Goal: Task Accomplishment & Management: Use online tool/utility

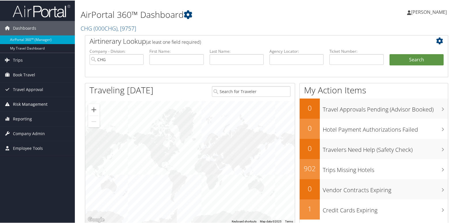
click at [17, 105] on span "Risk Management" at bounding box center [30, 103] width 35 height 14
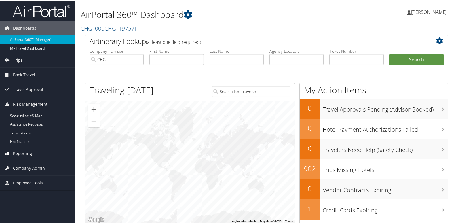
click at [18, 151] on span "Reporting" at bounding box center [22, 153] width 19 height 14
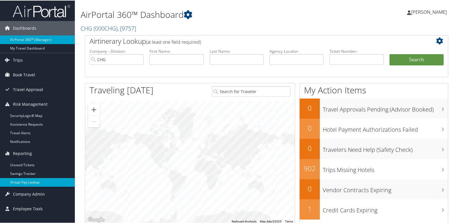
click at [28, 180] on link "Virtual Pay Lookup" at bounding box center [37, 181] width 75 height 9
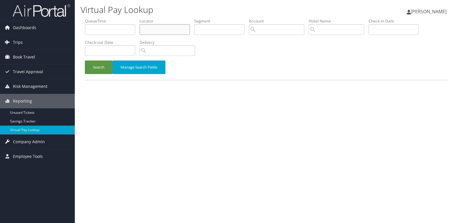
click at [151, 29] on input "text" at bounding box center [165, 29] width 50 height 11
paste input "ULHNBR"
click at [153, 30] on input "ULHNBR" at bounding box center [165, 29] width 50 height 11
click at [85, 60] on button "Search" at bounding box center [99, 67] width 28 height 14
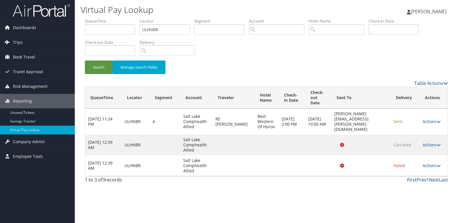
click at [436, 163] on td "Actions Resend Logs View Itinerary" at bounding box center [434, 165] width 28 height 21
click at [382, 179] on div "1 to 3 of 3 records First Prev 1 Next Last" at bounding box center [267, 181] width 372 height 10
click at [433, 163] on link "Actions" at bounding box center [432, 165] width 18 height 5
click at [421, 177] on link "Logs" at bounding box center [422, 179] width 36 height 10
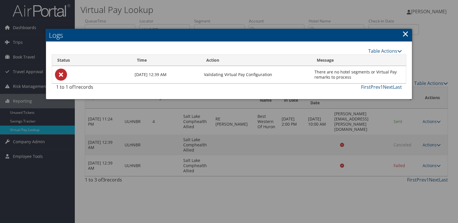
click at [290, 138] on div at bounding box center [229, 111] width 458 height 223
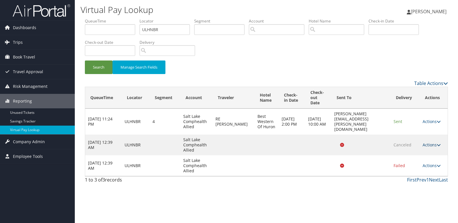
drag, startPoint x: 424, startPoint y: 141, endPoint x: 427, endPoint y: 141, distance: 3.2
click at [424, 142] on link "Actions" at bounding box center [432, 144] width 18 height 5
click at [422, 148] on link "Logs" at bounding box center [422, 148] width 36 height 10
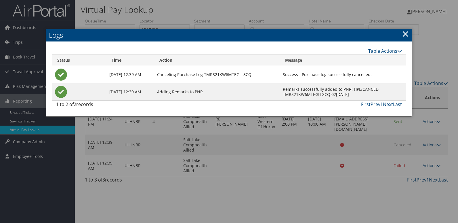
click at [299, 133] on div at bounding box center [229, 111] width 458 height 223
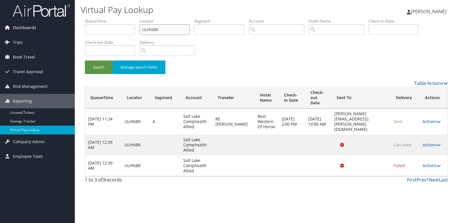
drag, startPoint x: 160, startPoint y: 27, endPoint x: 72, endPoint y: 32, distance: 88.6
click at [72, 32] on div "Dashboards AirPortal 360™ (Manager) My Travel Dashboard Trips Airtinerary® Look…" at bounding box center [229, 111] width 458 height 223
paste input "ESAAHH"
type input "ESAAHH"
click at [95, 68] on button "Search" at bounding box center [99, 67] width 28 height 14
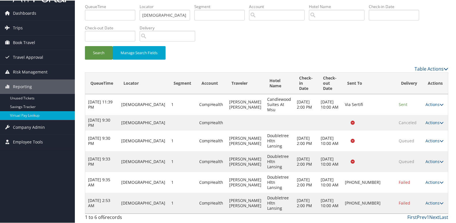
click at [430, 202] on link "Actions" at bounding box center [435, 202] width 18 height 5
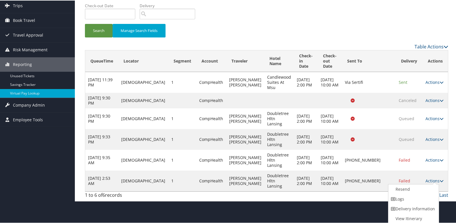
drag, startPoint x: 402, startPoint y: 196, endPoint x: 384, endPoint y: 200, distance: 19.0
click at [402, 196] on link "Logs" at bounding box center [412, 199] width 49 height 10
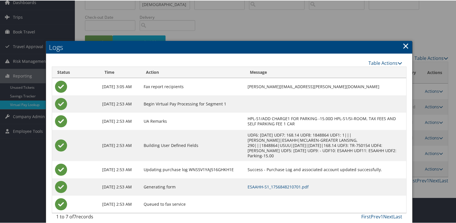
scroll to position [26, 0]
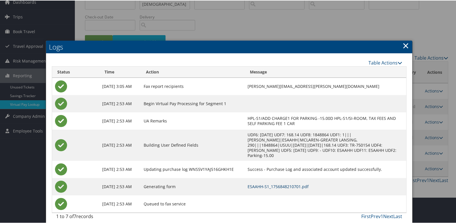
click at [268, 183] on link "ESAAHH-S1_1756848210701.pdf" at bounding box center [278, 185] width 61 height 5
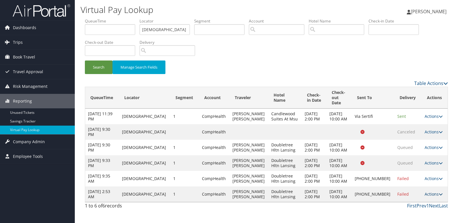
click at [431, 197] on link "Actions" at bounding box center [434, 193] width 18 height 5
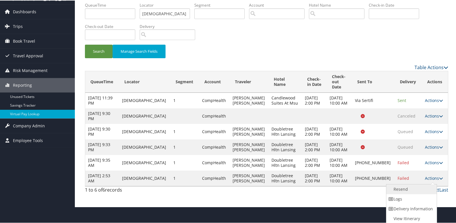
click at [413, 191] on link "Resend" at bounding box center [410, 189] width 49 height 10
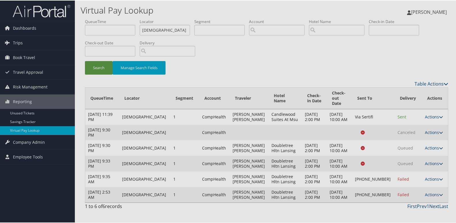
scroll to position [0, 0]
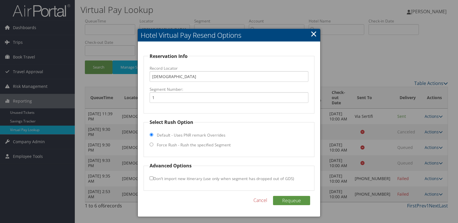
click at [202, 144] on label "Force Rush - Rush the specified Segment" at bounding box center [194, 145] width 74 height 6
click at [153, 144] on input "Force Rush - Rush the specified Segment" at bounding box center [152, 145] width 4 height 4
radio input "true"
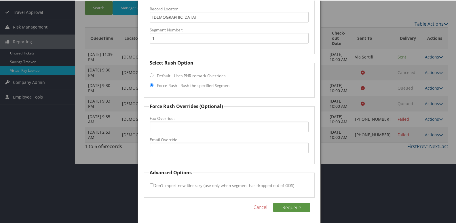
scroll to position [60, 0]
click at [179, 147] on input "Email Override" at bounding box center [229, 147] width 159 height 11
click at [359, 171] on div at bounding box center [229, 111] width 458 height 223
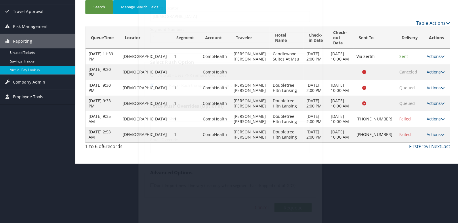
scroll to position [0, 0]
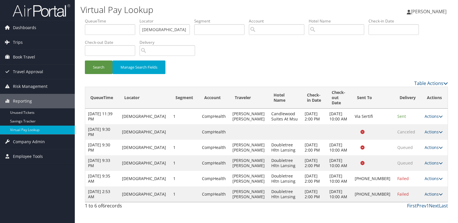
click at [427, 197] on link "Actions" at bounding box center [434, 193] width 18 height 5
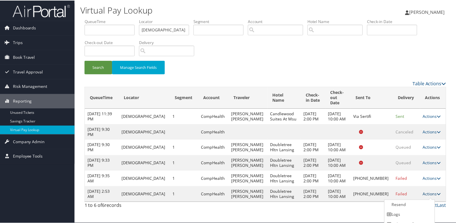
scroll to position [16, 0]
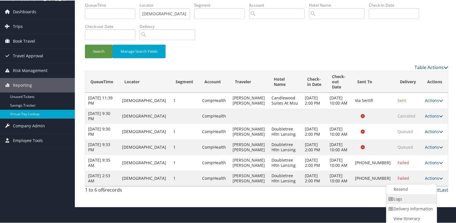
click at [406, 201] on link "Logs" at bounding box center [410, 199] width 49 height 10
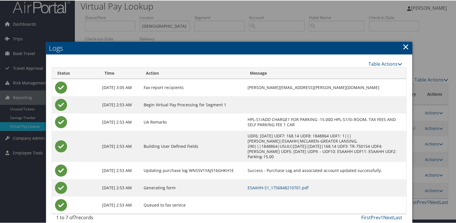
scroll to position [5, 0]
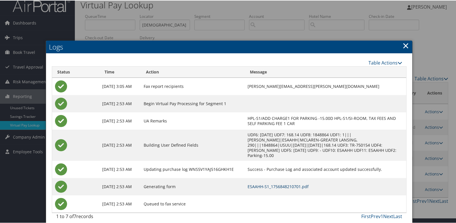
click at [274, 183] on link "ESAAHH-S1_1756848210701.pdf" at bounding box center [278, 185] width 61 height 5
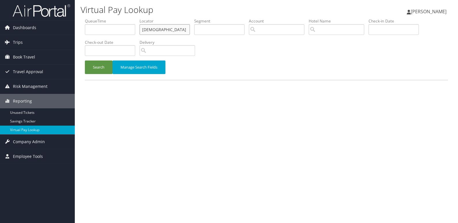
drag, startPoint x: 159, startPoint y: 30, endPoint x: 107, endPoint y: 38, distance: 53.1
click at [107, 18] on ul "QueueTime Locator ESAAHH Segment Account Traveler Hotel Name Check-in Date Chec…" at bounding box center [266, 18] width 363 height 0
paste input "GRYUQE"
type input "GRYUQE"
click at [90, 63] on button "Search" at bounding box center [99, 67] width 28 height 14
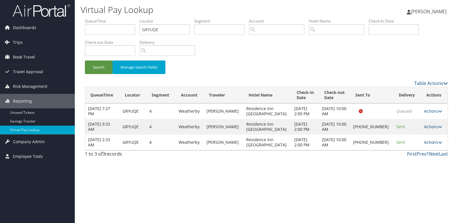
click at [429, 143] on link "Actions" at bounding box center [433, 141] width 18 height 5
click at [412, 158] on link "Logs" at bounding box center [413, 161] width 49 height 10
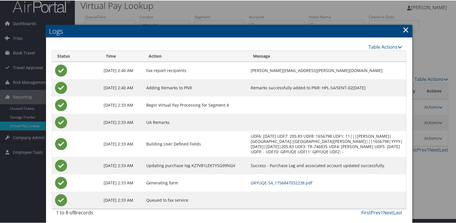
scroll to position [6, 0]
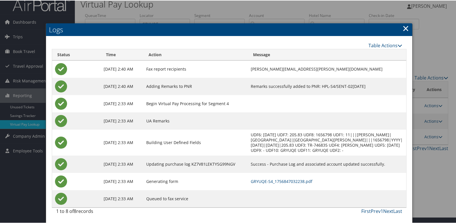
click at [275, 177] on td "GRYUQE-S4_1756847032238.pdf" at bounding box center [327, 180] width 158 height 17
click at [267, 175] on td "GRYUQE-S4_1756847032238.pdf" at bounding box center [327, 180] width 158 height 17
click at [279, 183] on td "GRYUQE-S4_1756847032238.pdf" at bounding box center [327, 180] width 158 height 17
click at [286, 180] on link "GRYUQE-S4_1756847032238.pdf" at bounding box center [282, 180] width 62 height 5
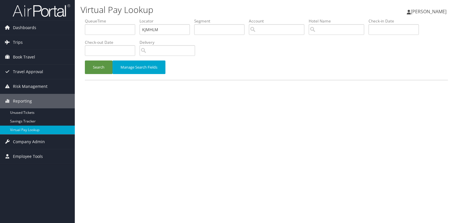
click at [85, 60] on button "Search" at bounding box center [99, 67] width 28 height 14
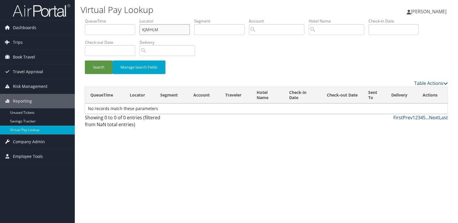
drag, startPoint x: 161, startPoint y: 29, endPoint x: 48, endPoint y: 35, distance: 112.8
click at [48, 35] on div "Dashboards AirPortal 360™ (Manager) My Travel Dashboard Trips Airtinerary® Look…" at bounding box center [229, 111] width 458 height 223
paste input "GJTHZ"
type input "GJTHZM"
click at [88, 67] on button "Search" at bounding box center [99, 67] width 28 height 14
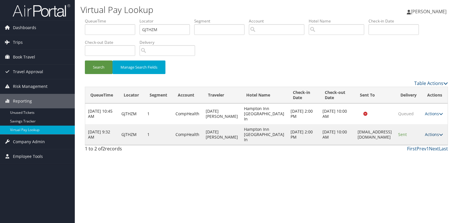
click at [433, 135] on link "Actions" at bounding box center [434, 134] width 18 height 5
click at [424, 153] on link "Logs" at bounding box center [424, 153] width 36 height 10
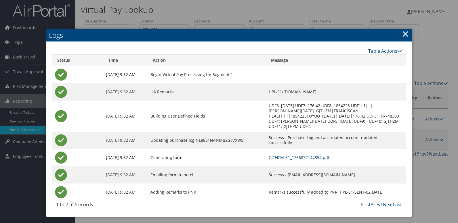
click at [294, 155] on link "GJTHZM-S1_1756872144854.pdf" at bounding box center [299, 157] width 61 height 5
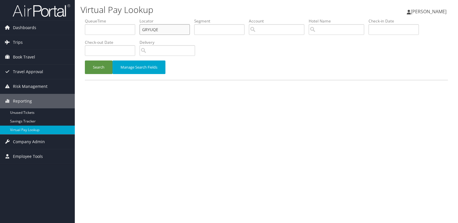
drag, startPoint x: 162, startPoint y: 31, endPoint x: 75, endPoint y: 42, distance: 87.4
click at [75, 42] on div "Virtual Pay Lookup [PERSON_NAME] [PERSON_NAME] My Settings Travel Agency Contac…" at bounding box center [267, 111] width 384 height 223
paste input "JOKELG"
type input "JOKELG"
click at [97, 66] on button "Search" at bounding box center [99, 67] width 28 height 14
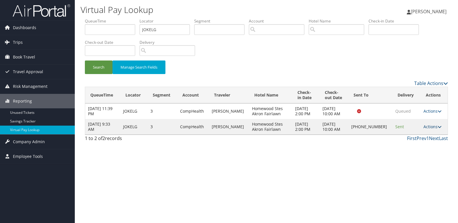
click at [430, 127] on link "Actions" at bounding box center [433, 126] width 18 height 5
click at [415, 144] on link "Logs" at bounding box center [413, 145] width 49 height 10
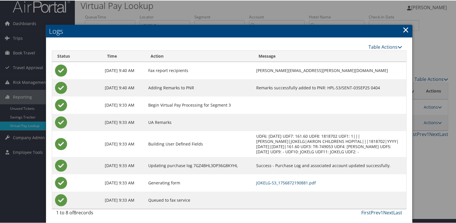
scroll to position [6, 0]
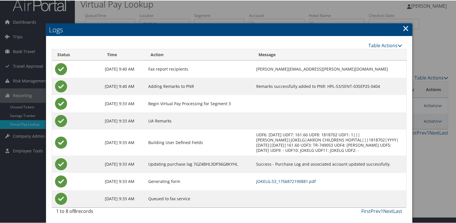
click at [280, 183] on link "JOKELG-S3_1756872190881.pdf" at bounding box center [286, 180] width 60 height 5
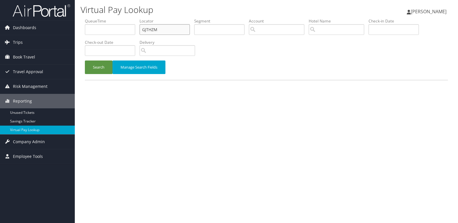
drag, startPoint x: 158, startPoint y: 31, endPoint x: 96, endPoint y: 31, distance: 61.9
click at [96, 18] on ul "QueueTime Locator GJTHZM Segment Account Traveler Hotel Name Check-in Date Chec…" at bounding box center [266, 18] width 363 height 0
paste input "ENNEPO"
type input "ENNEPO"
click at [99, 67] on button "Search" at bounding box center [99, 67] width 28 height 14
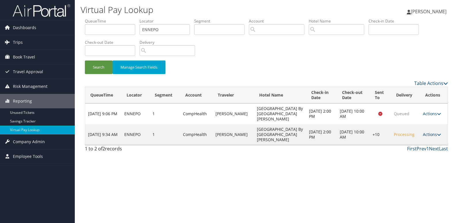
click at [429, 132] on link "Actions" at bounding box center [432, 134] width 18 height 5
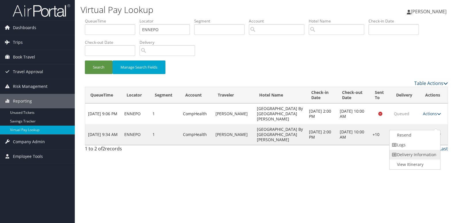
click at [412, 150] on link "Delivery Information" at bounding box center [414, 155] width 49 height 10
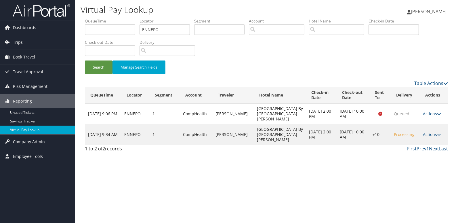
click at [388, 152] on div "Virtual Pay Lookup Luke Perry Luke Perry My Settings Travel Agency Contacts Vie…" at bounding box center [267, 111] width 384 height 223
click at [426, 132] on link "Actions" at bounding box center [432, 134] width 18 height 5
click at [414, 144] on link "Logs" at bounding box center [414, 145] width 49 height 10
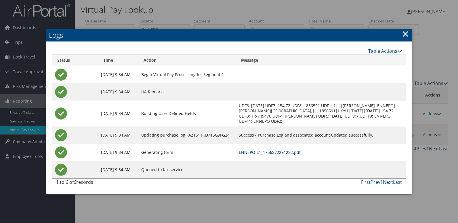
click at [280, 155] on link "ENNEPO-S1_1756872291282.pdf" at bounding box center [270, 151] width 62 height 5
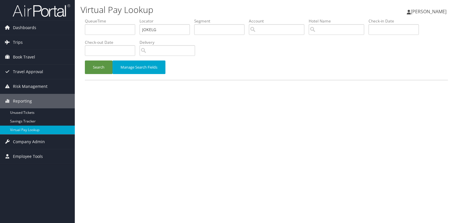
click at [97, 65] on button "Search" at bounding box center [99, 67] width 28 height 14
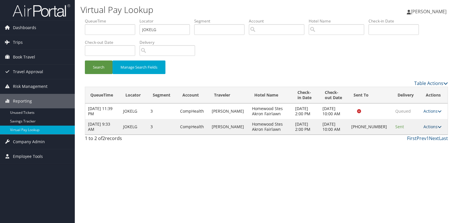
click at [428, 126] on link "Actions" at bounding box center [433, 126] width 18 height 5
click at [350, 172] on div "Virtual Pay Lookup [PERSON_NAME] [PERSON_NAME] My Settings Travel Agency Contac…" at bounding box center [267, 111] width 384 height 223
click at [432, 126] on link "Actions" at bounding box center [433, 126] width 18 height 5
click at [414, 147] on link "Logs" at bounding box center [413, 145] width 49 height 10
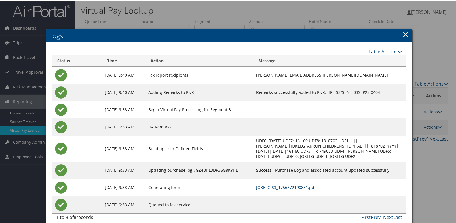
click at [289, 189] on link "JOKELG-S3_1756872190881.pdf" at bounding box center [286, 186] width 60 height 5
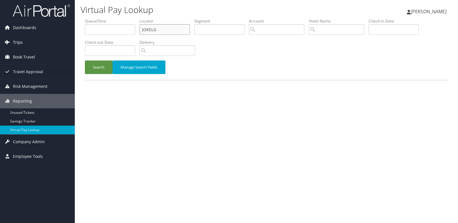
drag, startPoint x: 161, startPoint y: 29, endPoint x: 41, endPoint y: 48, distance: 121.5
click at [43, 48] on div "Dashboards AirPortal 360™ (Manager) My Travel Dashboard Trips Airtinerary® Look…" at bounding box center [229, 111] width 458 height 223
paste input "NIMWBH"
type input "NIMWBH"
click at [85, 60] on button "Search" at bounding box center [99, 67] width 28 height 14
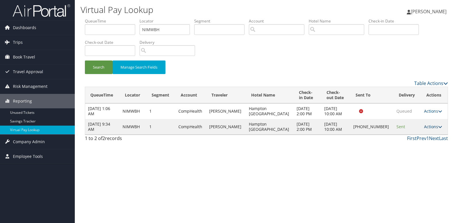
click at [429, 126] on link "Actions" at bounding box center [433, 126] width 18 height 5
click at [410, 146] on link "Logs" at bounding box center [413, 145] width 49 height 10
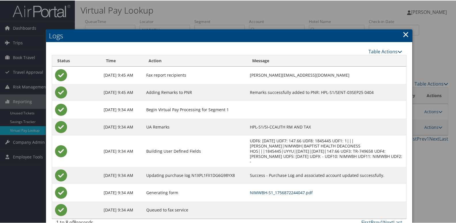
click at [305, 193] on link "NIMWBH-S1_1756872244047.pdf" at bounding box center [281, 191] width 63 height 5
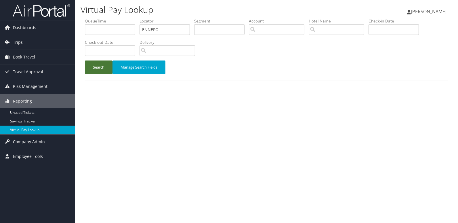
click at [95, 60] on button "Search" at bounding box center [99, 67] width 28 height 14
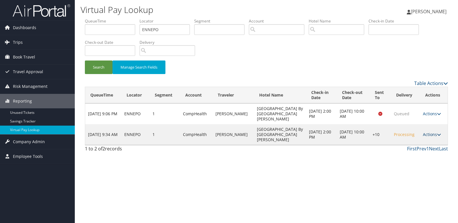
click at [431, 132] on link "Actions" at bounding box center [432, 134] width 18 height 5
click at [414, 139] on ul "Resend Logs Delivery Information View Itinerary" at bounding box center [415, 150] width 51 height 40
click at [425, 132] on link "Actions" at bounding box center [432, 134] width 18 height 5
click at [408, 144] on link "Logs" at bounding box center [414, 145] width 49 height 10
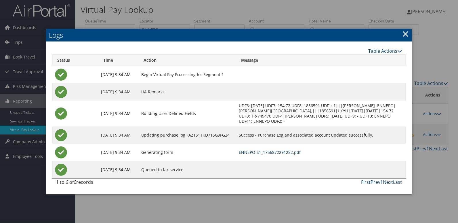
click at [299, 151] on link "ENNEPO-S1_1756872291282.pdf" at bounding box center [270, 151] width 62 height 5
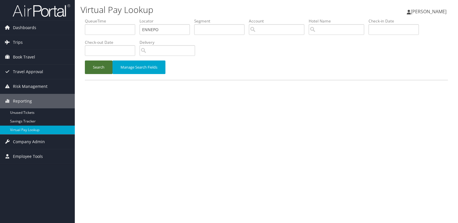
click at [94, 73] on button "Search" at bounding box center [99, 67] width 28 height 14
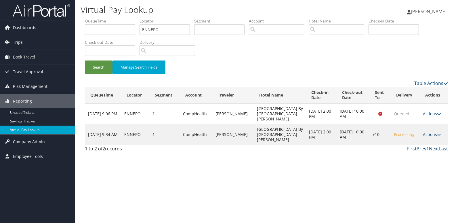
click at [426, 132] on link "Actions" at bounding box center [432, 134] width 18 height 5
click at [415, 140] on link "Logs" at bounding box center [414, 145] width 49 height 10
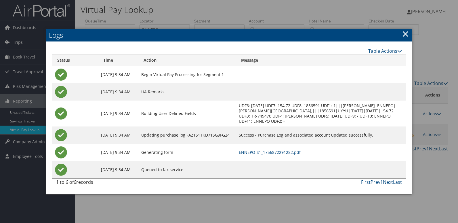
click at [411, 29] on h2 "Logs" at bounding box center [229, 35] width 366 height 13
click at [406, 37] on link "×" at bounding box center [406, 34] width 7 height 12
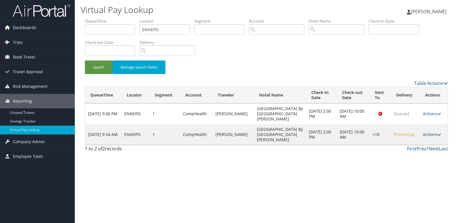
click at [431, 132] on link "Actions" at bounding box center [432, 134] width 18 height 5
drag, startPoint x: 416, startPoint y: 147, endPoint x: 318, endPoint y: 123, distance: 100.9
click at [416, 147] on link "Logs" at bounding box center [414, 145] width 49 height 10
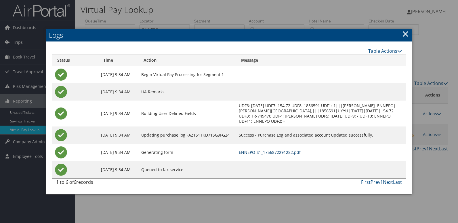
click at [278, 150] on link "ENNEPO-S1_1756872291282.pdf" at bounding box center [270, 151] width 62 height 5
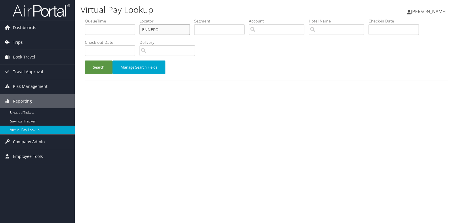
drag, startPoint x: 160, startPoint y: 29, endPoint x: 67, endPoint y: 41, distance: 93.5
click at [67, 41] on div "Dashboards AirPortal 360™ (Manager) My Travel Dashboard Trips Airtinerary® Look…" at bounding box center [229, 111] width 458 height 223
paste input "QOVRBS"
type input "QOVRBS"
click at [85, 60] on button "Search" at bounding box center [99, 67] width 28 height 14
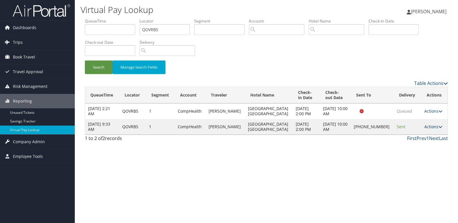
click at [428, 126] on link "Actions" at bounding box center [434, 126] width 18 height 5
click at [407, 146] on link "Logs" at bounding box center [413, 145] width 49 height 10
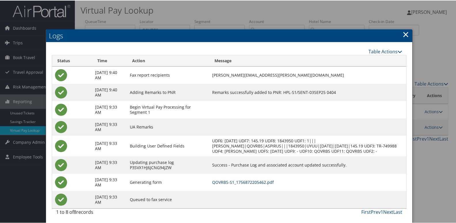
click at [241, 184] on link "QOVRBS-S1_1756872205462.pdf" at bounding box center [243, 181] width 62 height 5
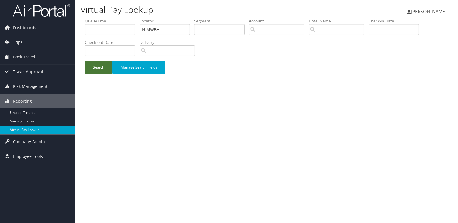
click at [102, 65] on button "Search" at bounding box center [99, 67] width 28 height 14
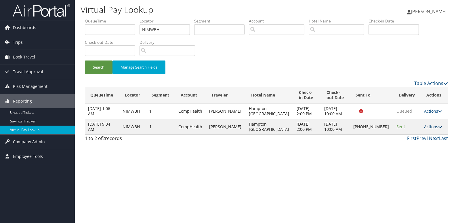
click at [429, 127] on link "Actions" at bounding box center [433, 126] width 18 height 5
click at [420, 147] on link "Logs" at bounding box center [413, 145] width 49 height 10
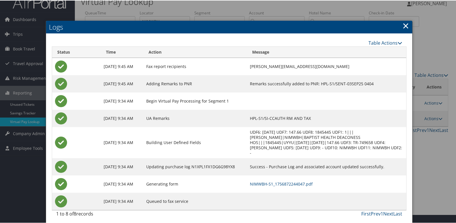
scroll to position [11, 0]
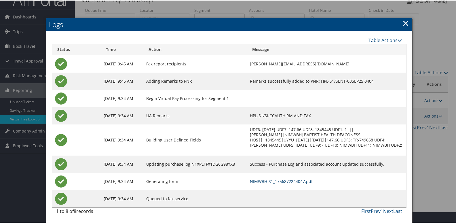
click at [295, 181] on link "NIMWBH-S1_1756872244047.pdf" at bounding box center [281, 180] width 63 height 5
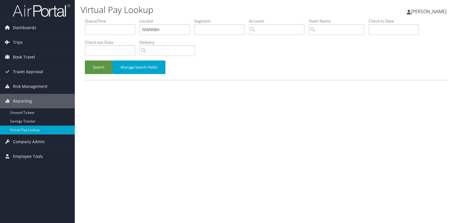
click at [101, 65] on button "Search" at bounding box center [99, 67] width 28 height 14
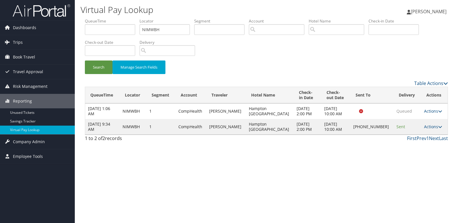
click at [233, 160] on div "Virtual Pay Lookup [PERSON_NAME] [PERSON_NAME] My Settings Travel Agency Contac…" at bounding box center [267, 111] width 384 height 223
click at [426, 127] on link "Actions" at bounding box center [433, 126] width 18 height 5
click at [410, 136] on link "Resend" at bounding box center [413, 135] width 49 height 10
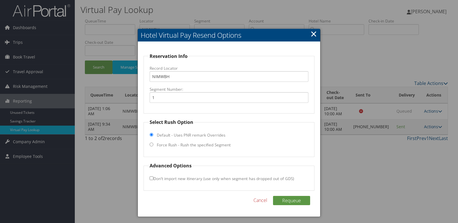
click at [177, 144] on label "Force Rush - Rush the specified Segment" at bounding box center [194, 145] width 74 height 6
click at [153, 144] on input "Force Rush - Rush the specified Segment" at bounding box center [152, 145] width 4 height 4
radio input "true"
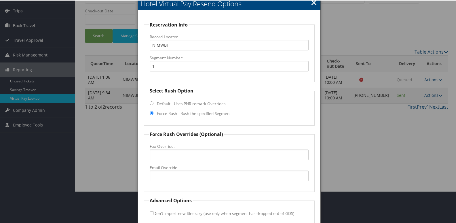
scroll to position [60, 0]
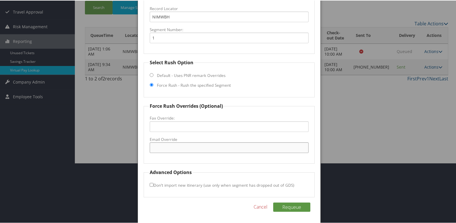
click at [191, 145] on input "Email Override" at bounding box center [229, 147] width 159 height 11
type input "mvlkyhampton@gmail.com"
click at [284, 207] on button "Requeue" at bounding box center [291, 206] width 37 height 9
drag, startPoint x: 208, startPoint y: 144, endPoint x: 46, endPoint y: 147, distance: 162.5
click at [46, 147] on body "Menu Dashboards ► AirPortal 360™ (Manager) My Travel Dashboard Trips ► Airtiner…" at bounding box center [229, 51] width 458 height 223
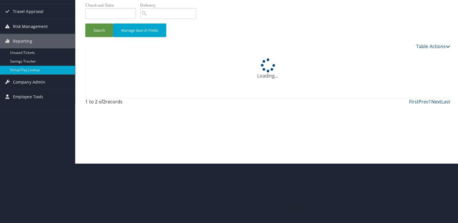
scroll to position [0, 0]
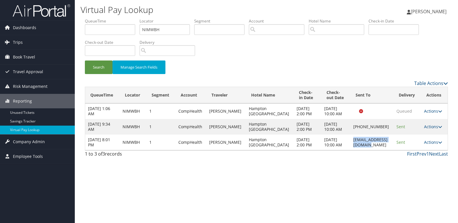
drag, startPoint x: 388, startPoint y: 143, endPoint x: 335, endPoint y: 146, distance: 52.8
click at [351, 146] on td "mvlkyhampton@gmail.com" at bounding box center [372, 142] width 43 height 16
copy td "mvlkyhampton@gmail.com"
click at [427, 142] on link "Actions" at bounding box center [433, 141] width 18 height 5
click at [418, 159] on link "Logs" at bounding box center [423, 161] width 36 height 10
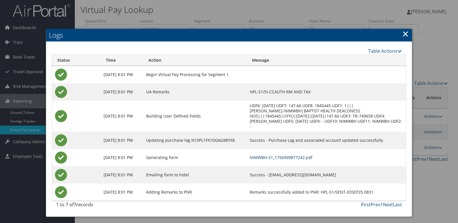
click at [304, 157] on link "NIMWBH-S1_1756909877242.pdf" at bounding box center [281, 157] width 63 height 5
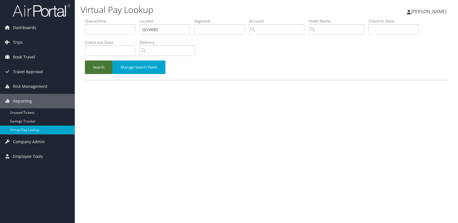
click at [97, 69] on button "Search" at bounding box center [99, 67] width 28 height 14
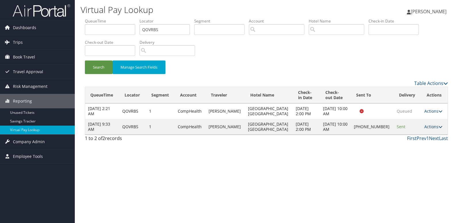
click at [431, 125] on link "Actions" at bounding box center [434, 126] width 18 height 5
click at [414, 143] on link "Logs" at bounding box center [413, 145] width 49 height 10
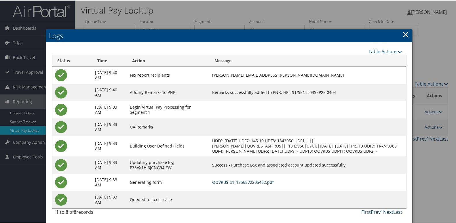
click at [261, 184] on link "QOVRBS-S1_1756872205462.pdf" at bounding box center [243, 181] width 62 height 5
